Goal: Transaction & Acquisition: Purchase product/service

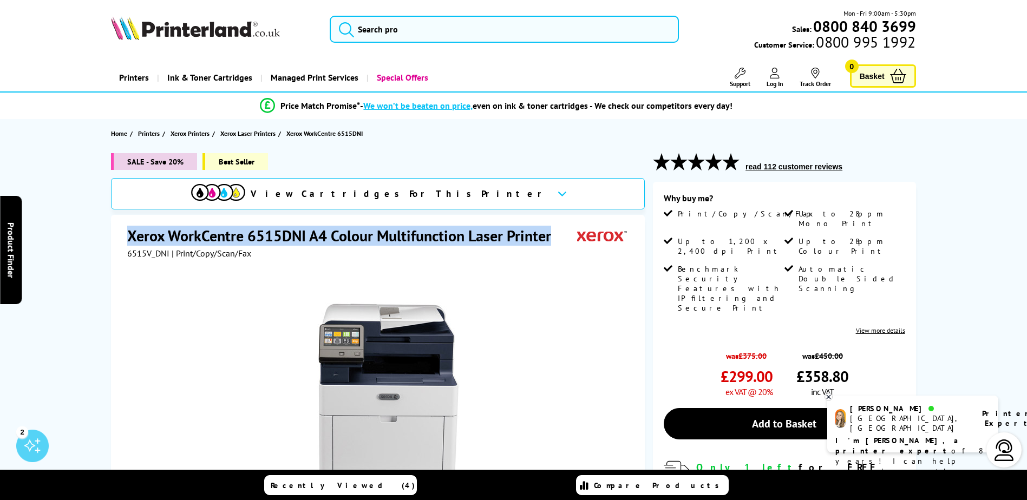
drag, startPoint x: 129, startPoint y: 233, endPoint x: 556, endPoint y: 234, distance: 427.5
click at [556, 234] on h1 "Xerox WorkCentre 6515DNI A4 Colour Multifunction Laser Printer" at bounding box center [344, 236] width 435 height 20
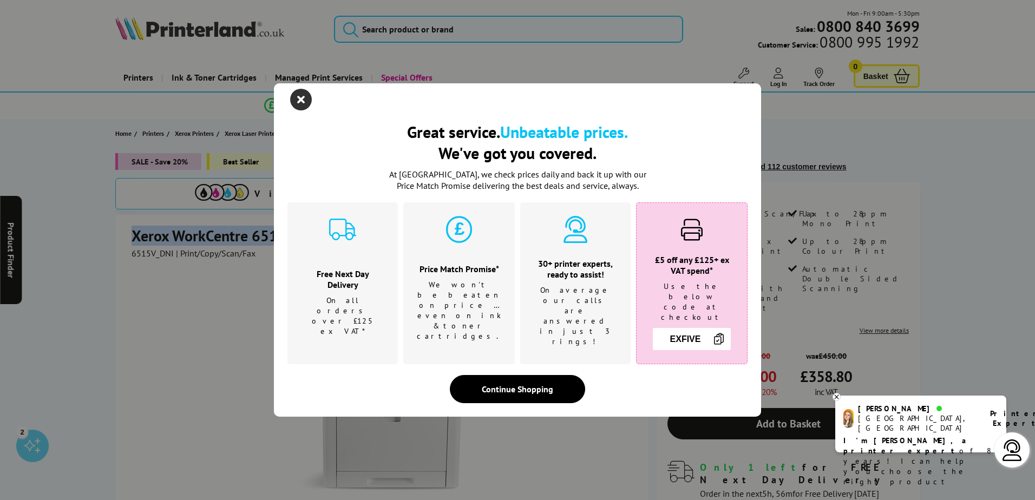
click at [301, 110] on icon "close modal" at bounding box center [301, 100] width 22 height 22
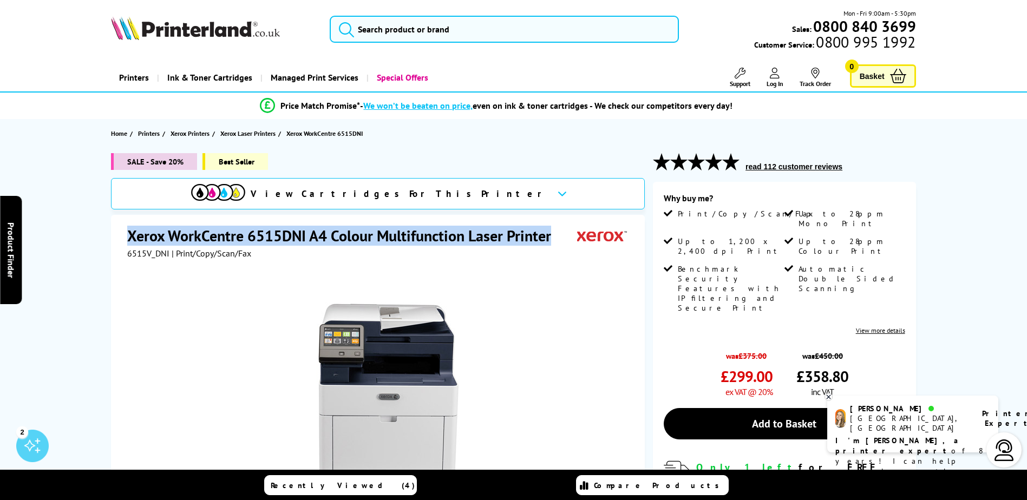
copy h1 "Xerox WorkCentre 6515DNI A4 Colour Multifunction Laser Printer"
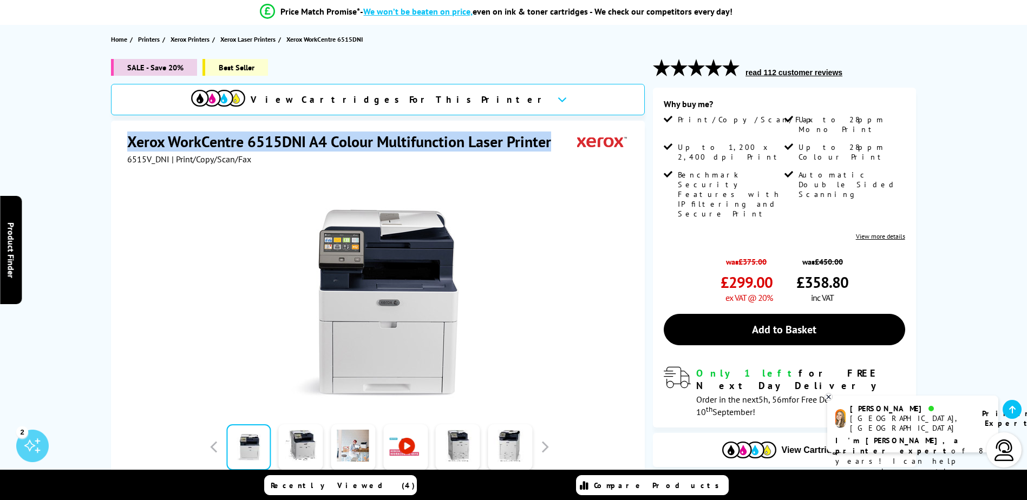
scroll to position [60, 0]
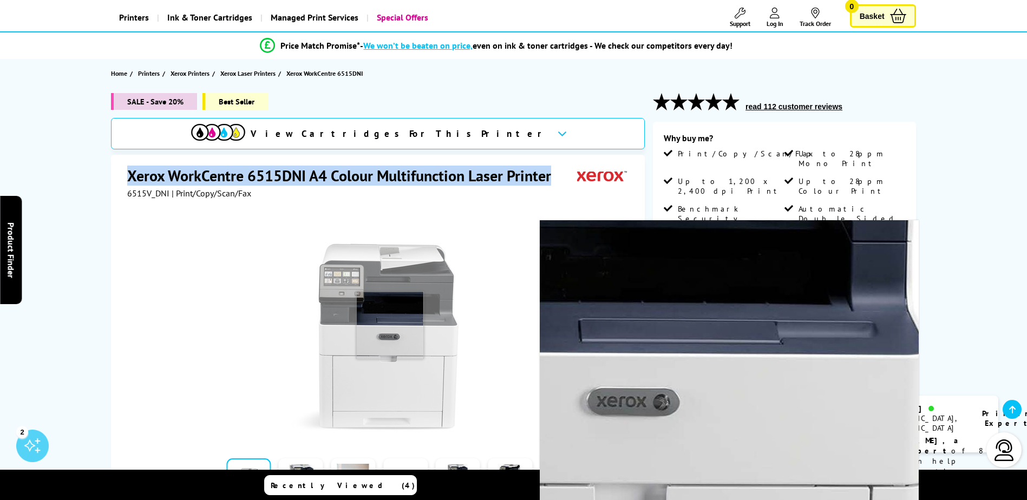
click at [390, 325] on img at bounding box center [379, 326] width 212 height 212
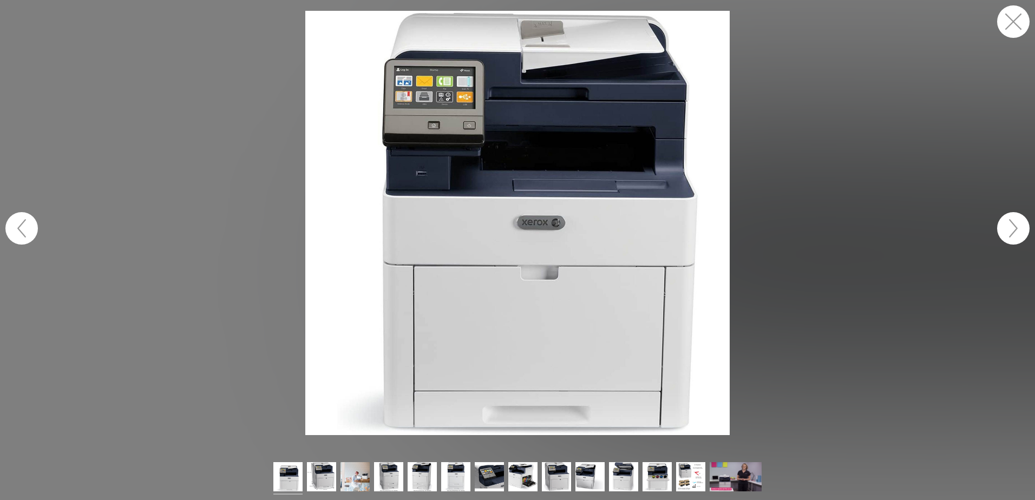
click at [1005, 23] on button "button" at bounding box center [1013, 21] width 32 height 32
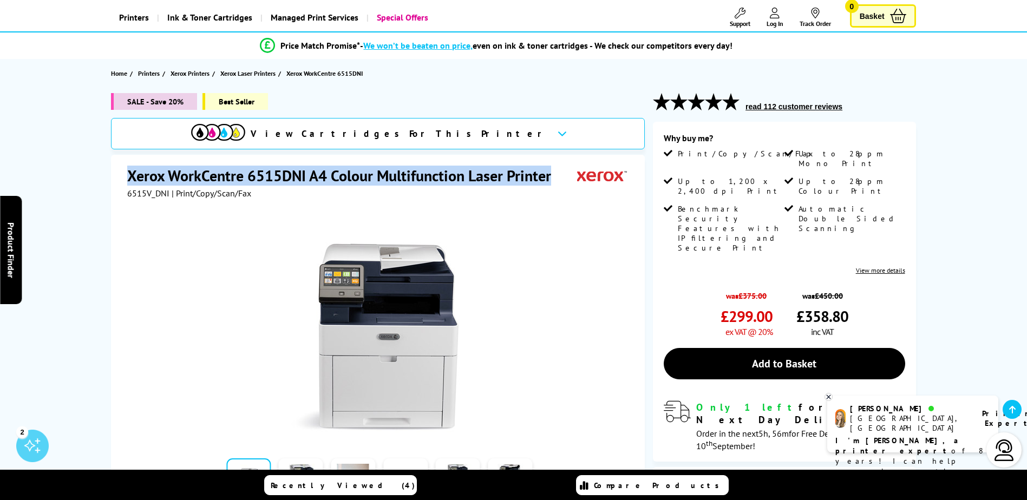
click at [259, 173] on h1 "Xerox WorkCentre 6515DNI A4 Colour Multifunction Laser Printer" at bounding box center [344, 176] width 435 height 20
drag, startPoint x: 128, startPoint y: 179, endPoint x: 554, endPoint y: 179, distance: 425.4
click at [554, 179] on h1 "Xerox WorkCentre 6515DNI A4 Colour Multifunction Laser Printer" at bounding box center [344, 176] width 435 height 20
drag, startPoint x: 554, startPoint y: 179, endPoint x: 503, endPoint y: 170, distance: 51.6
copy h1 "Xerox WorkCentre 6515DNI A4 Colour Multifunction Laser Printer"
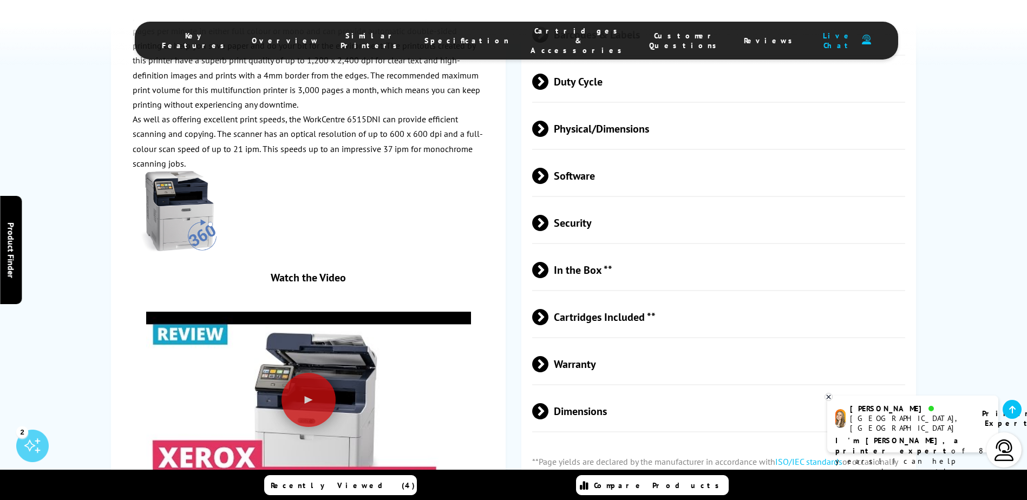
scroll to position [2328, 0]
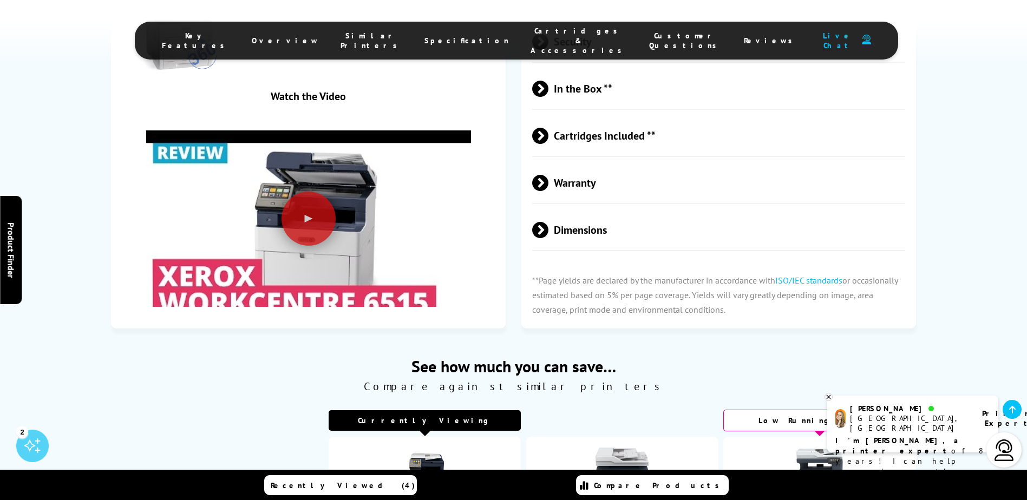
click at [616, 184] on span "Warranty" at bounding box center [718, 182] width 373 height 41
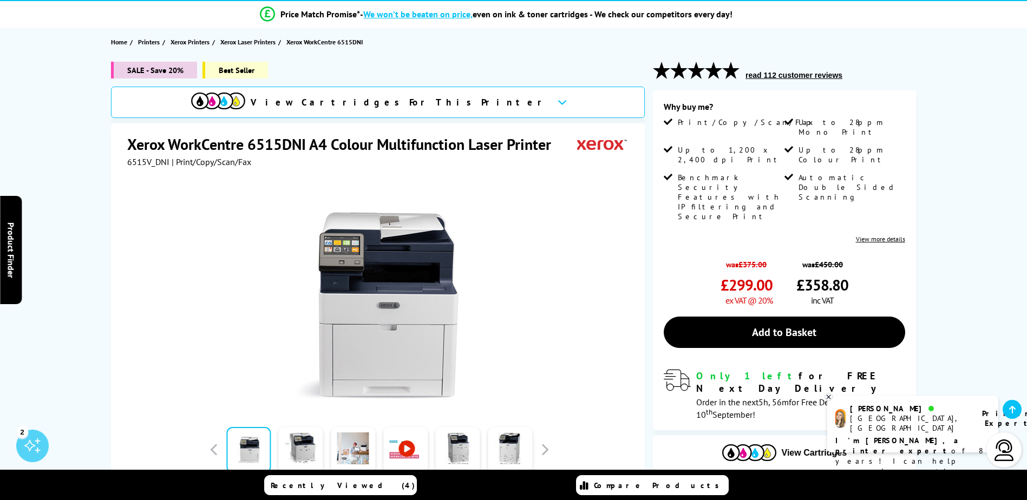
scroll to position [82, 0]
